Goal: Task Accomplishment & Management: Manage account settings

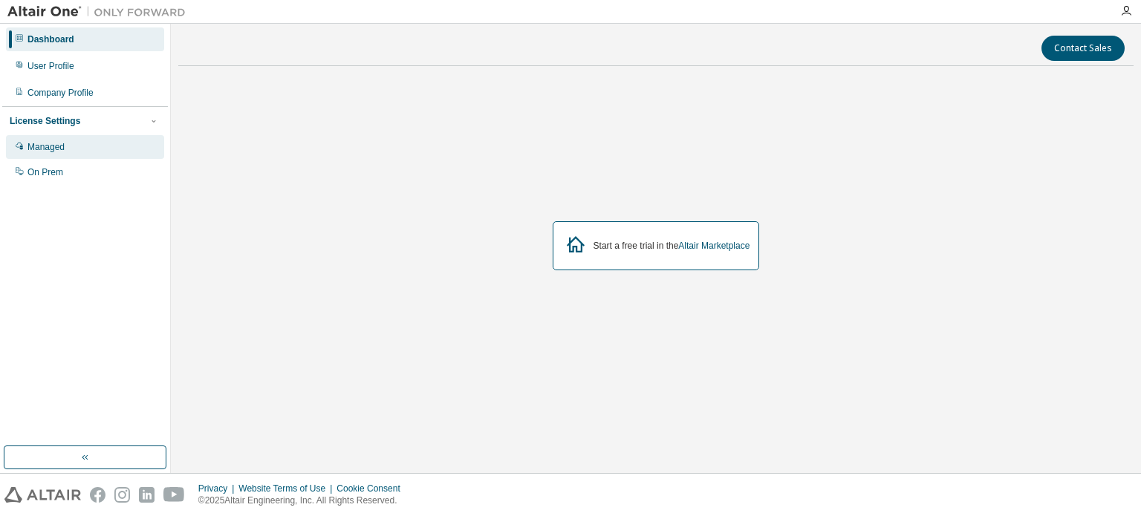
click at [74, 143] on div "Managed" at bounding box center [85, 147] width 158 height 24
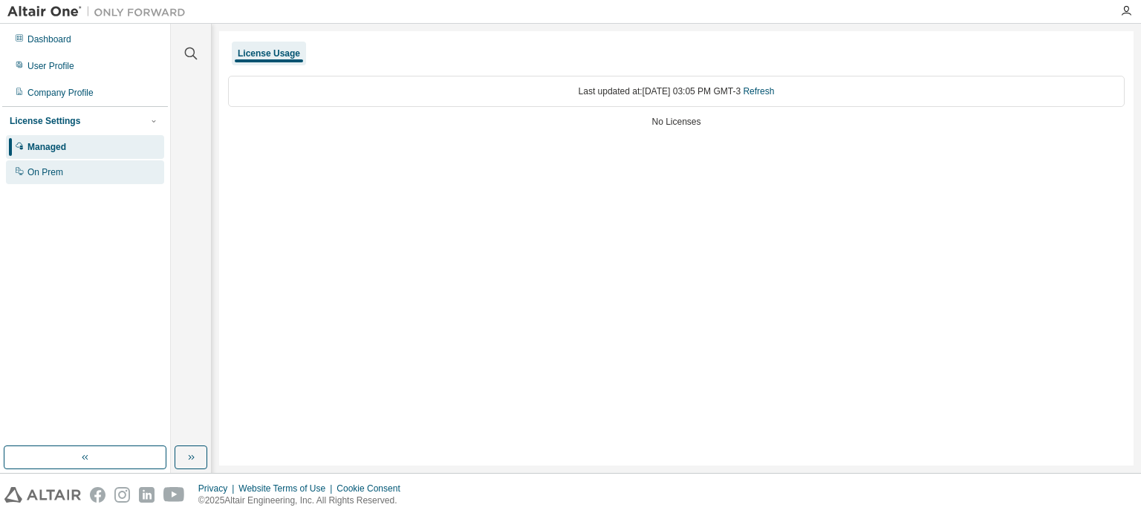
click at [71, 172] on div "On Prem" at bounding box center [85, 172] width 158 height 24
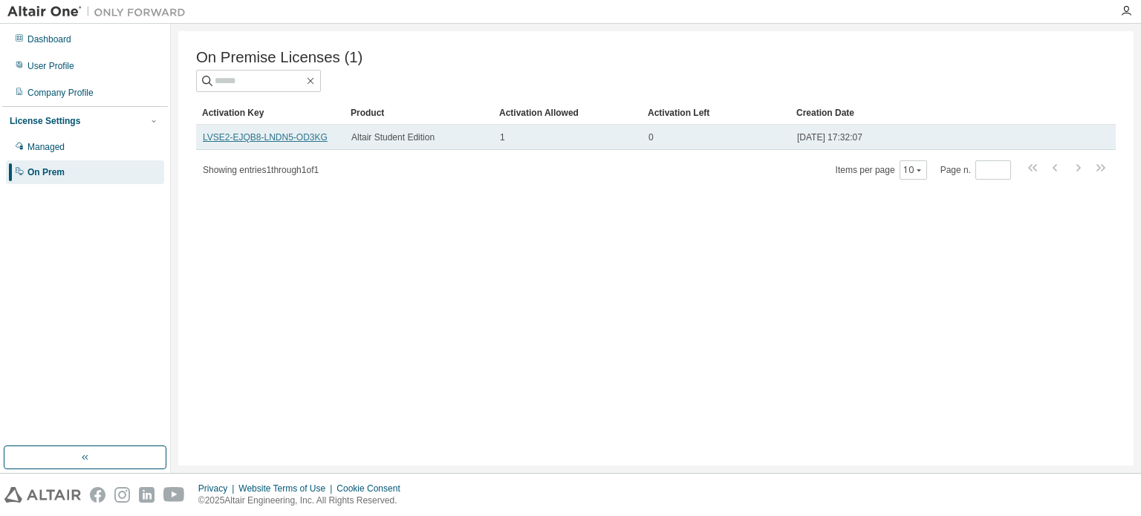
click at [255, 138] on link "LVSE2-EJQB8-LNDN5-OD3KG" at bounding box center [265, 137] width 125 height 10
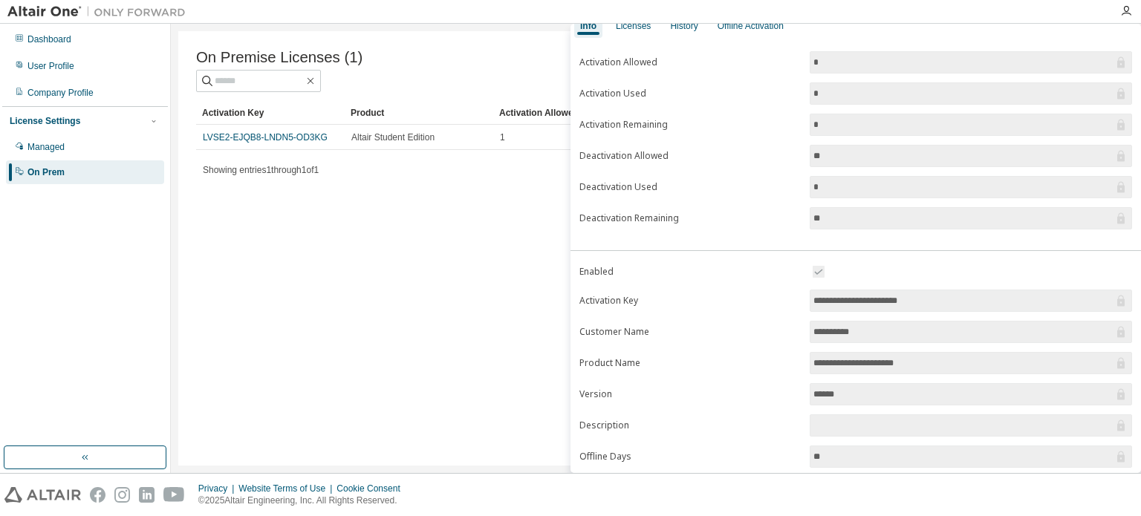
scroll to position [149, 0]
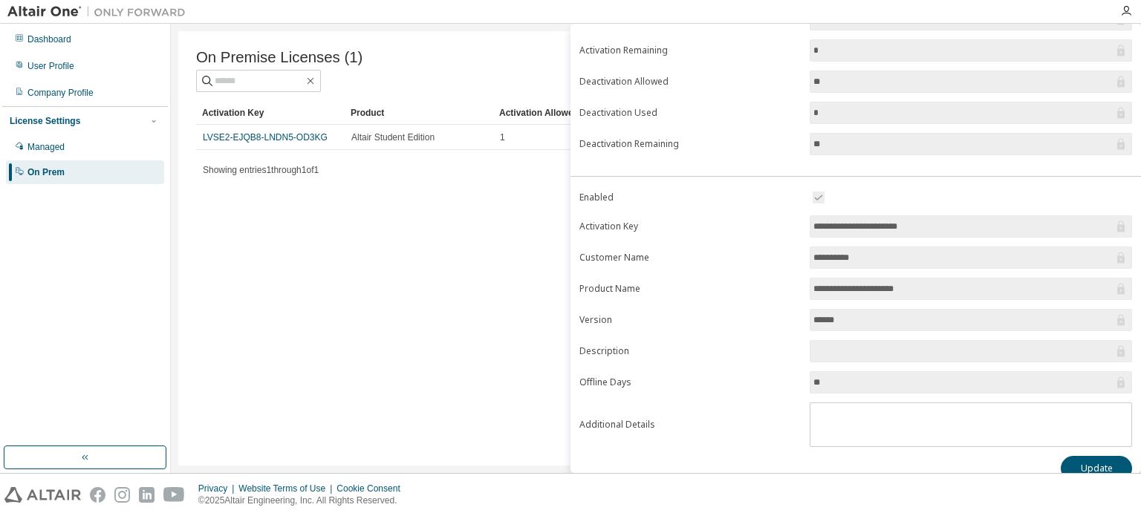
click at [888, 223] on input "**********" at bounding box center [963, 226] width 300 height 15
drag, startPoint x: 888, startPoint y: 223, endPoint x: 801, endPoint y: 226, distance: 87.7
click at [795, 228] on form "**********" at bounding box center [855, 318] width 553 height 258
drag, startPoint x: 928, startPoint y: 222, endPoint x: 801, endPoint y: 228, distance: 127.9
click at [801, 228] on form "**********" at bounding box center [855, 318] width 553 height 258
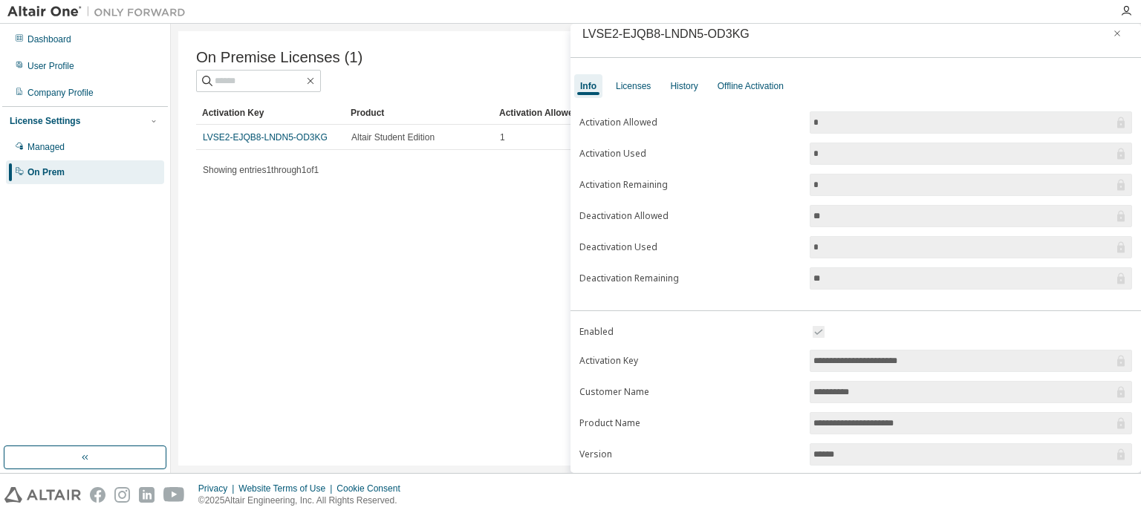
scroll to position [0, 0]
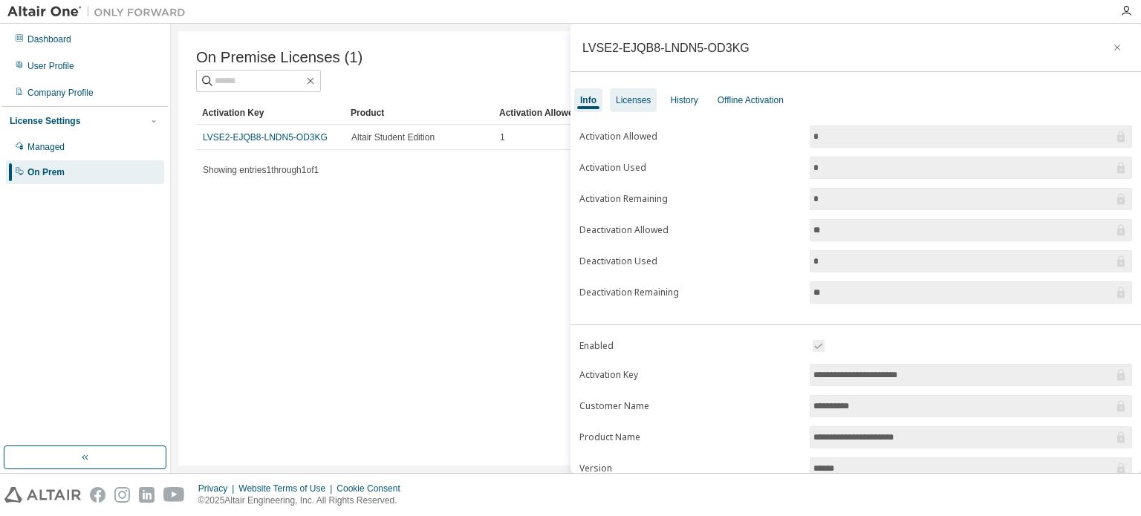
click at [622, 105] on div "Licenses" at bounding box center [633, 100] width 35 height 12
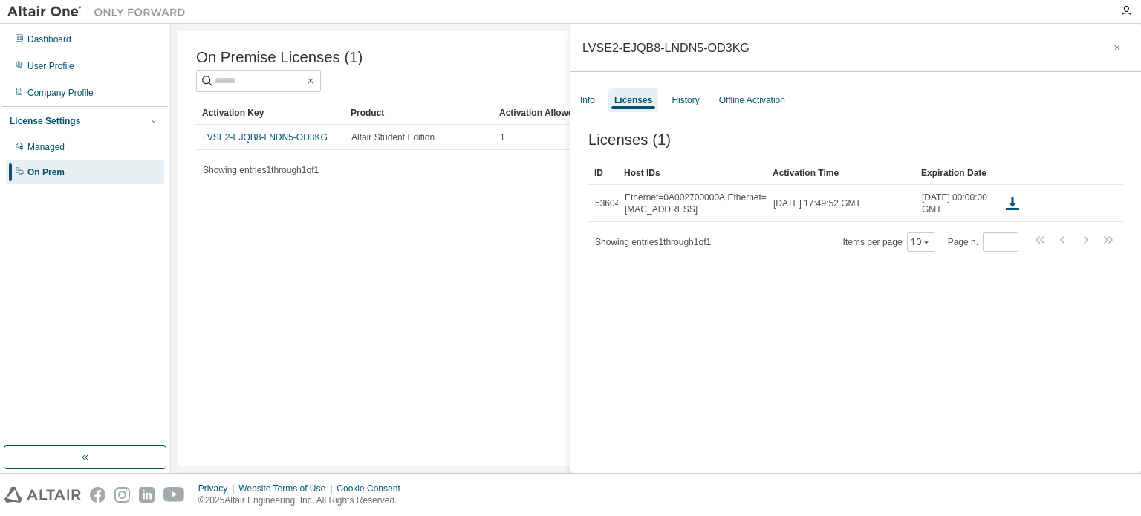
drag, startPoint x: 648, startPoint y: 93, endPoint x: 693, endPoint y: 94, distance: 45.3
click at [648, 93] on div "Licenses" at bounding box center [633, 100] width 50 height 24
click at [693, 94] on div "History" at bounding box center [684, 100] width 27 height 12
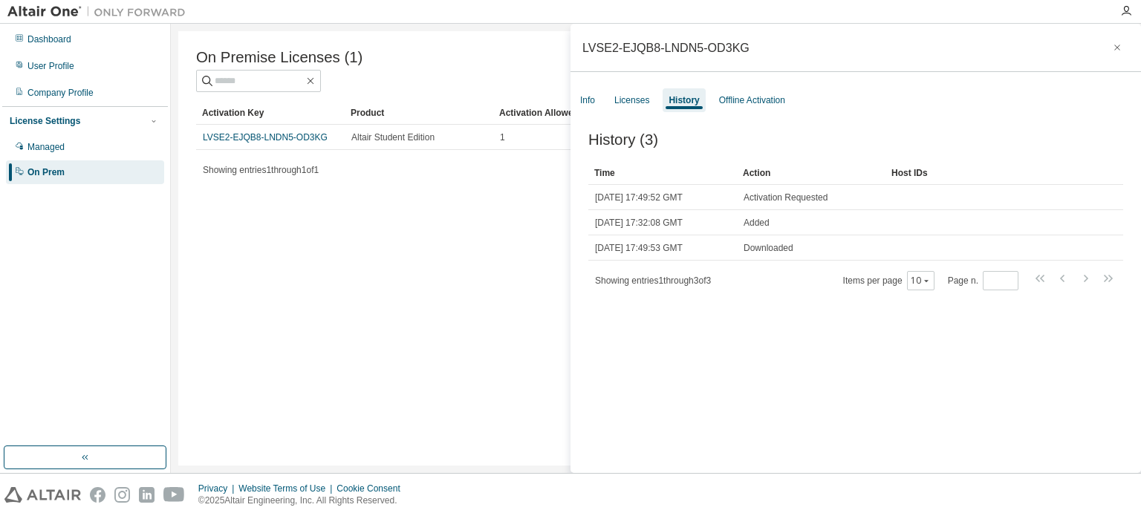
click at [469, 189] on div "On Premise Licenses (1) Clear Load Save Save As Field Operator Value Select fil…" at bounding box center [655, 248] width 955 height 434
click at [570, 100] on div "Info Licenses History Offline Activation" at bounding box center [855, 100] width 570 height 27
click at [590, 99] on div "Info" at bounding box center [587, 100] width 15 height 12
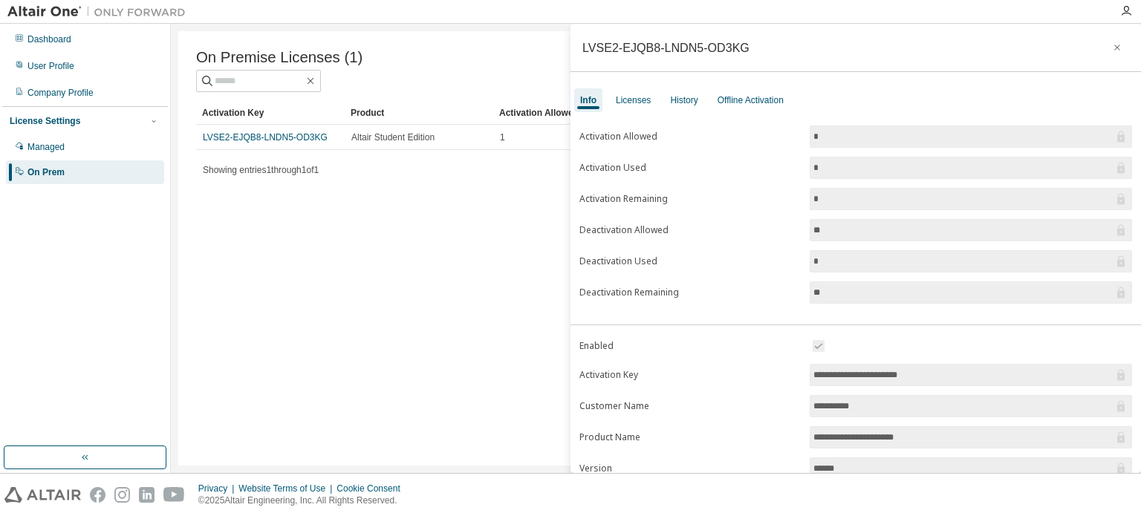
scroll to position [163, 0]
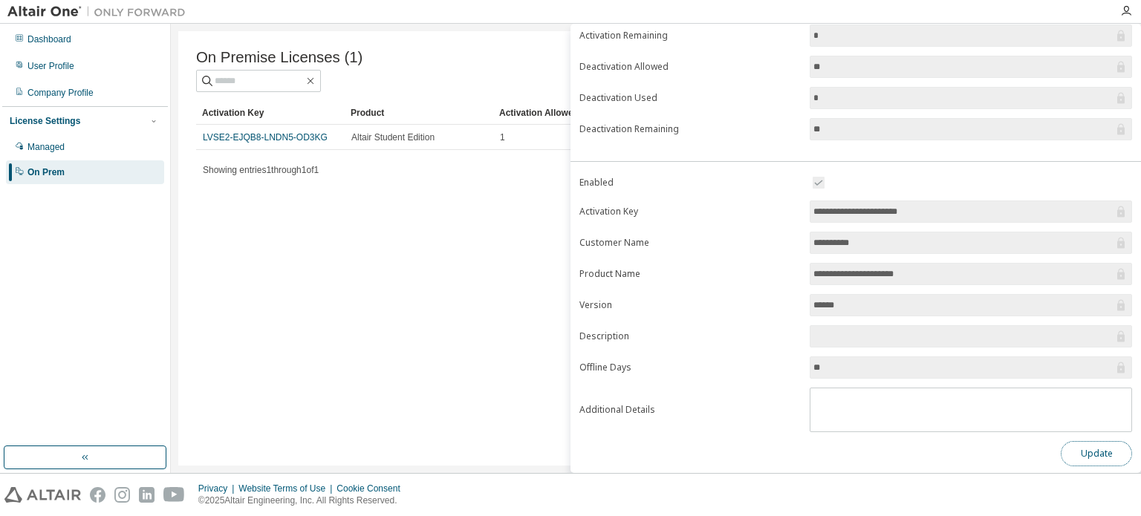
click at [1098, 455] on button "Update" at bounding box center [1096, 453] width 71 height 25
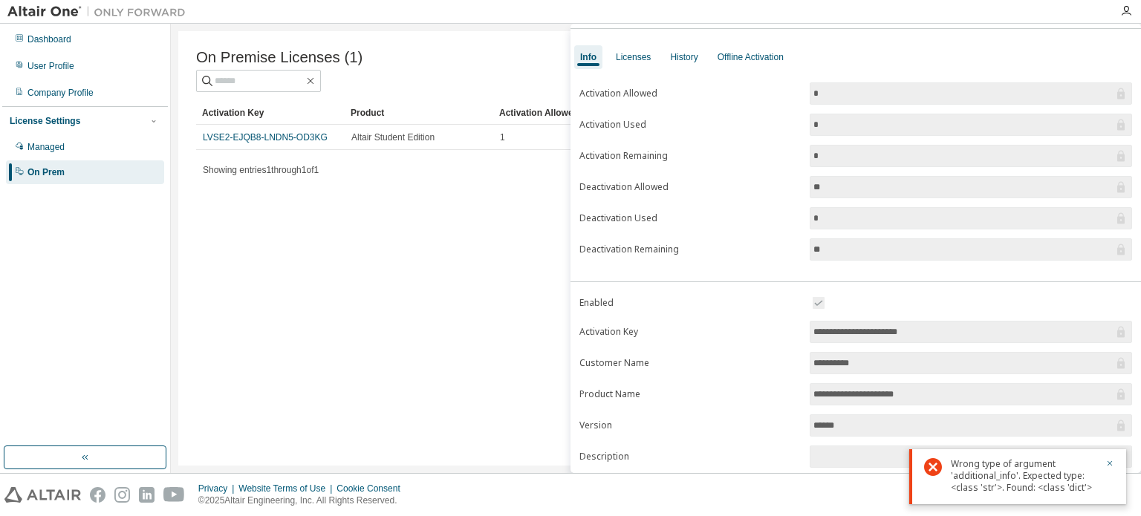
scroll to position [0, 0]
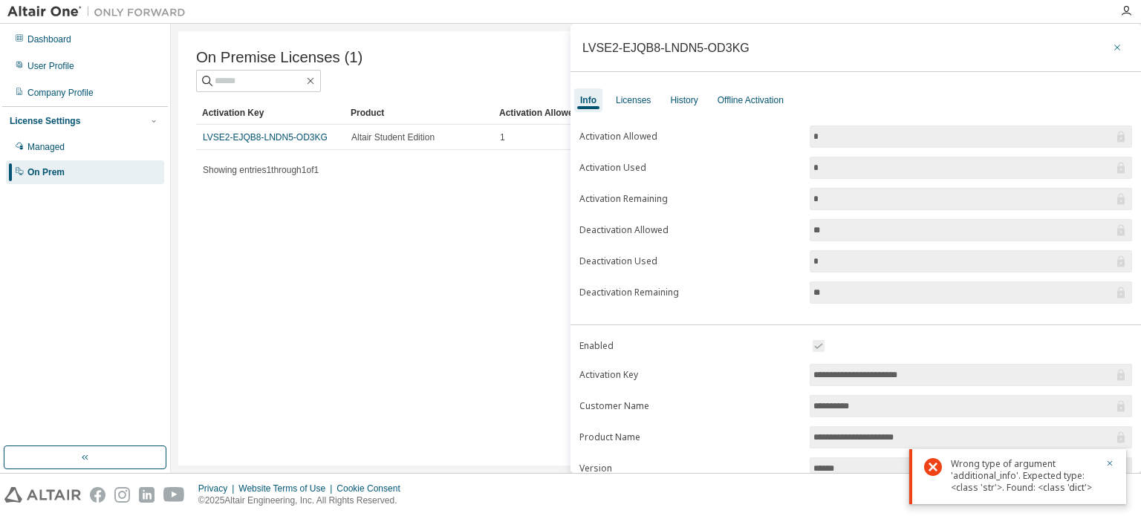
click at [1112, 47] on icon "button" at bounding box center [1117, 48] width 10 height 12
